Goal: Information Seeking & Learning: Learn about a topic

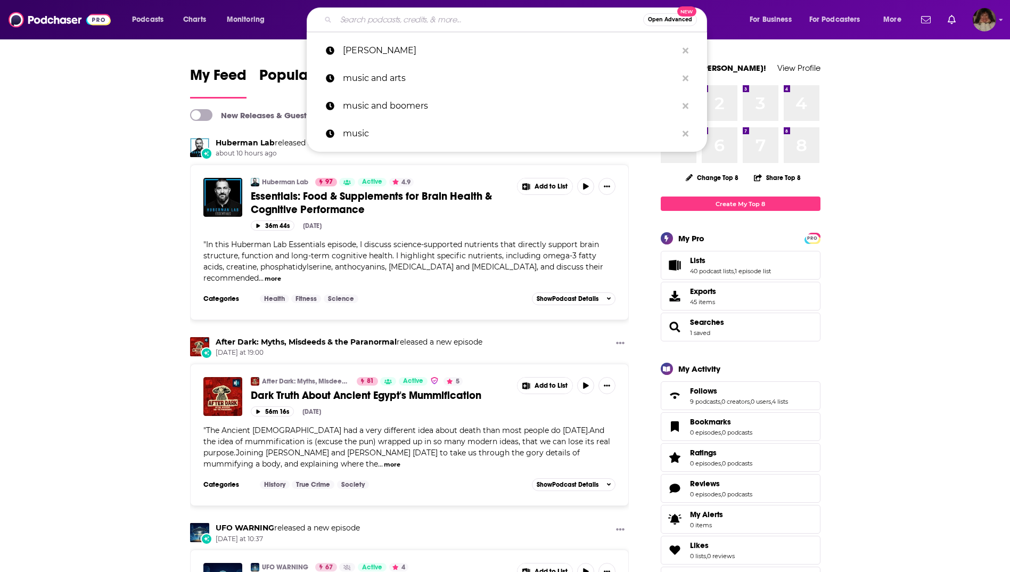
click at [420, 21] on input "Search podcasts, credits, & more..." at bounding box center [489, 19] width 307 height 17
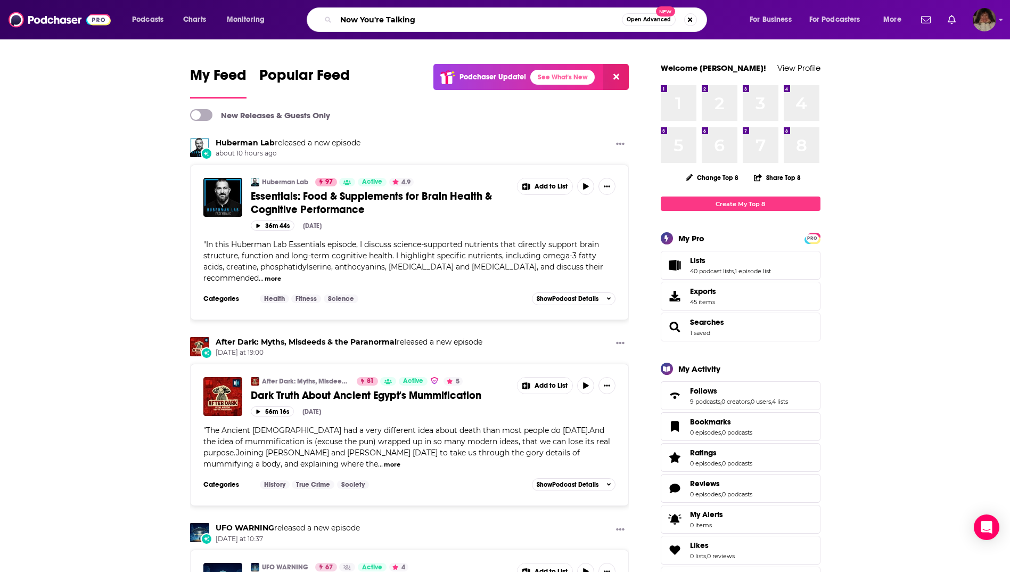
type input "Now You're Talking"
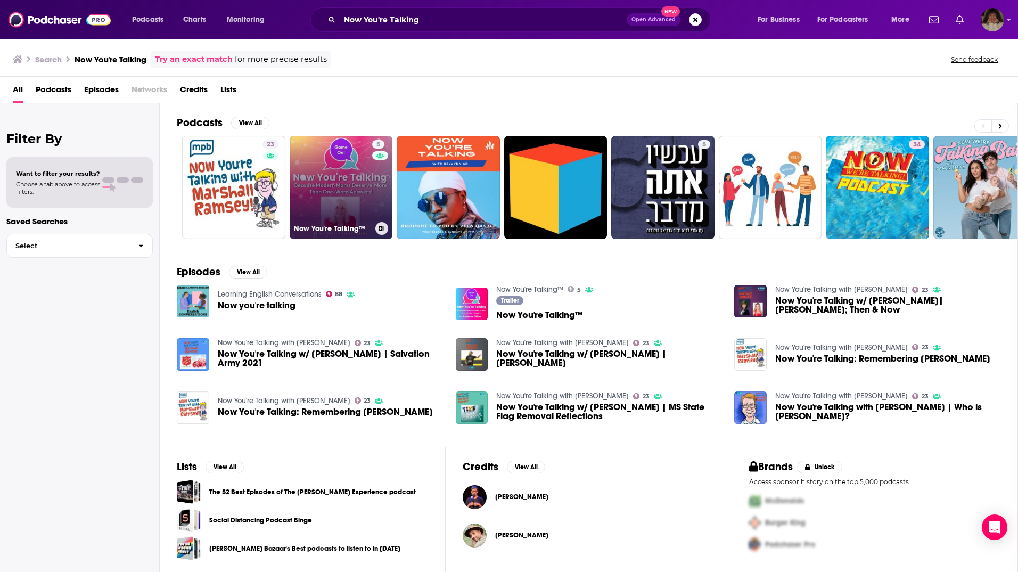
click at [367, 192] on link "5 Now You're Talking™" at bounding box center [341, 187] width 103 height 103
